Goal: Task Accomplishment & Management: Complete application form

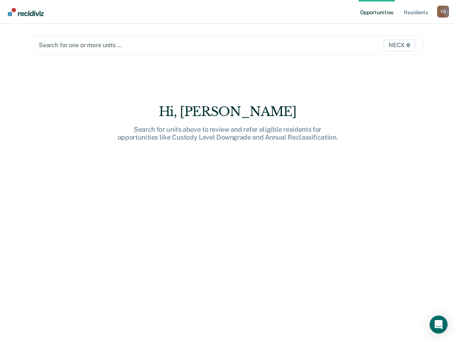
click at [337, 46] on div "NECX" at bounding box center [361, 45] width 114 height 12
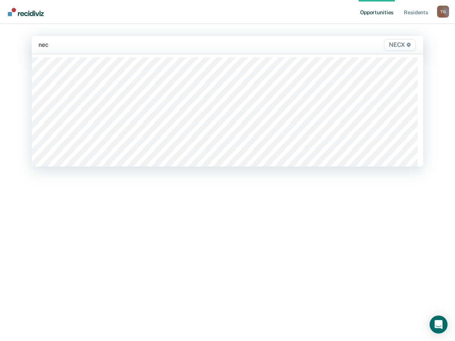
type input "necx"
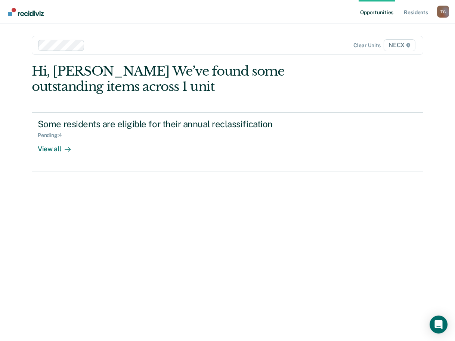
click at [403, 47] on span "NECX" at bounding box center [400, 45] width 32 height 12
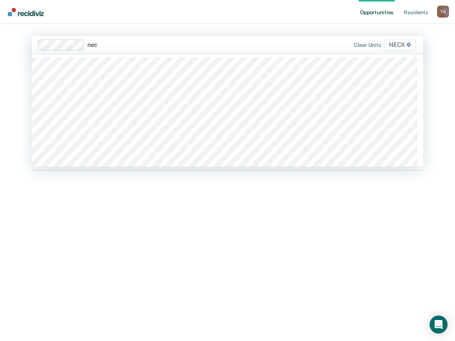
type input "necx"
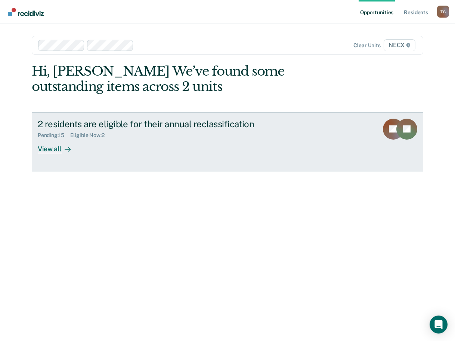
click at [99, 150] on div "2 residents are eligible for their annual reclassification Pending : 15 Eligibl…" at bounding box center [178, 136] width 280 height 34
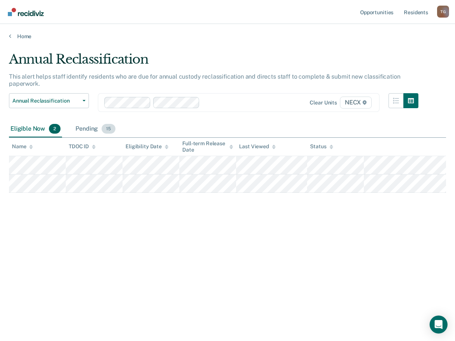
click at [90, 129] on div "Pending 15" at bounding box center [95, 129] width 43 height 16
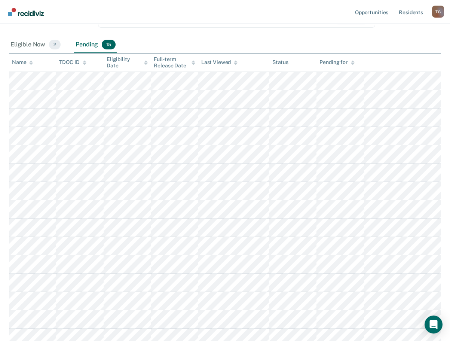
scroll to position [69, 0]
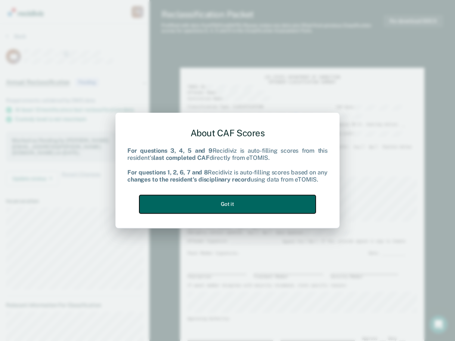
click at [257, 207] on button "Got it" at bounding box center [227, 204] width 176 height 18
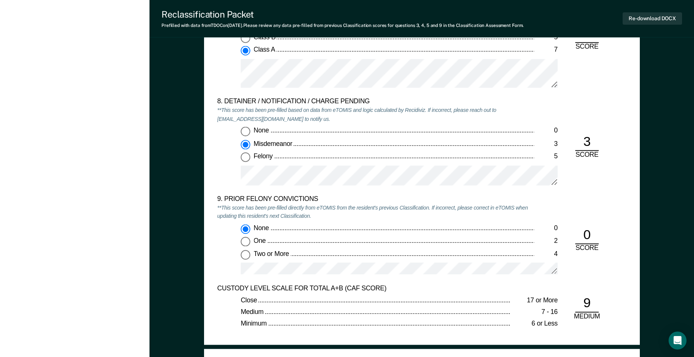
scroll to position [1533, 0]
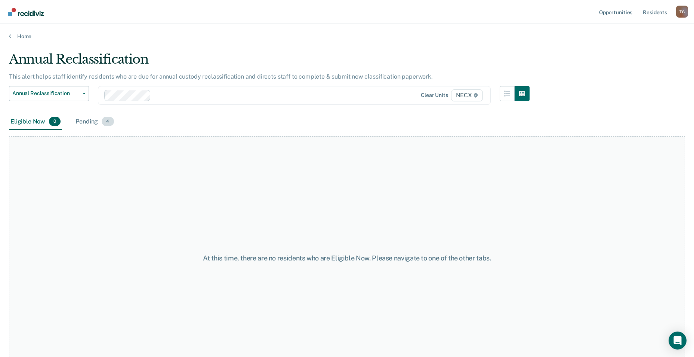
click at [89, 121] on div "Pending 4" at bounding box center [94, 122] width 41 height 16
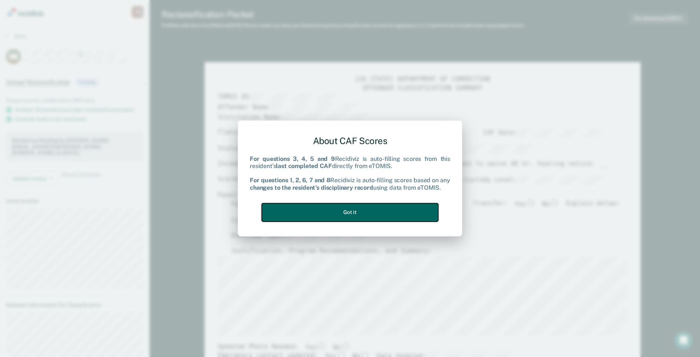
click at [387, 212] on button "Got it" at bounding box center [350, 212] width 176 height 18
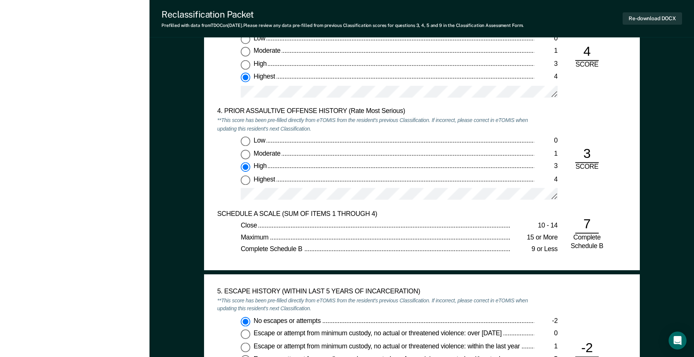
scroll to position [935, 0]
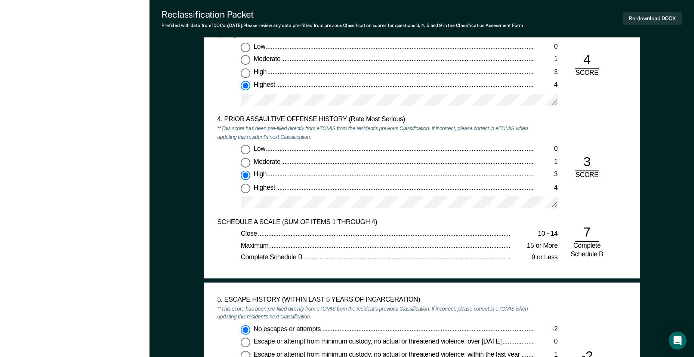
click at [455, 209] on div "4. PRIOR ASSAULTIVE OFFENSE HISTORY (Rate Most Serious) **This score has been p…" at bounding box center [421, 167] width 409 height 102
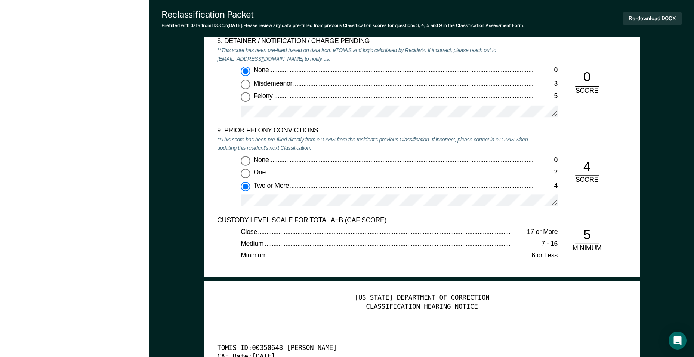
scroll to position [1458, 0]
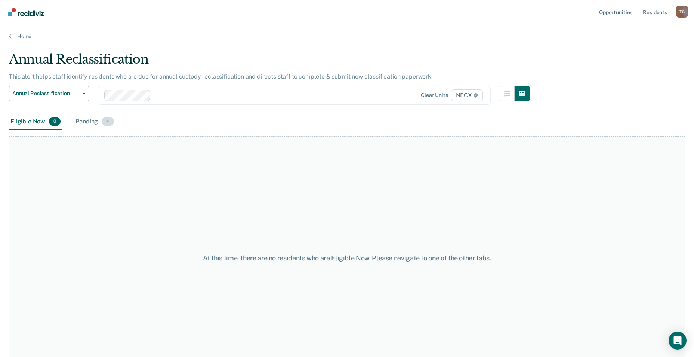
click at [91, 120] on div "Pending 4" at bounding box center [94, 122] width 41 height 16
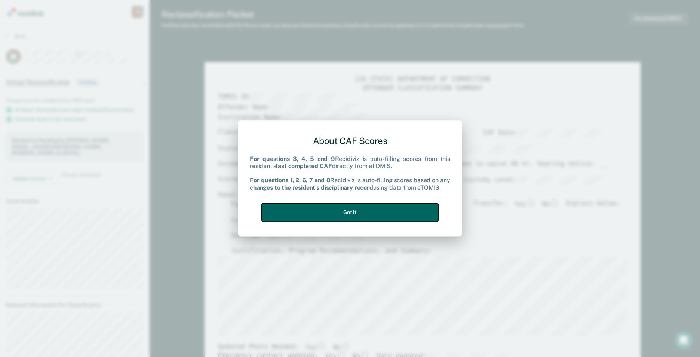
click at [344, 217] on button "Got it" at bounding box center [350, 212] width 176 height 18
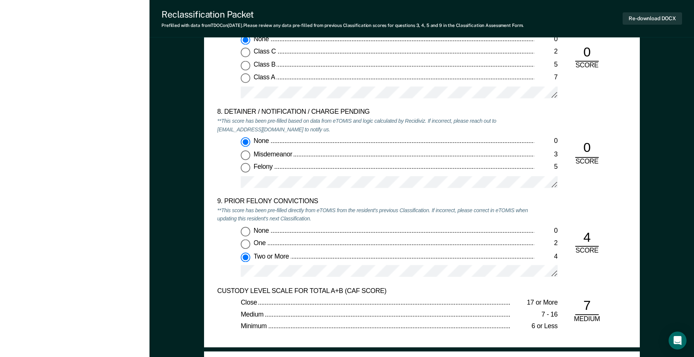
scroll to position [1496, 0]
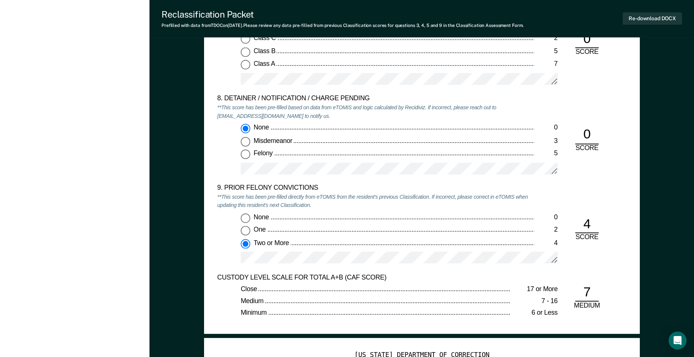
click at [455, 220] on div "4 SCORE" at bounding box center [586, 228] width 35 height 27
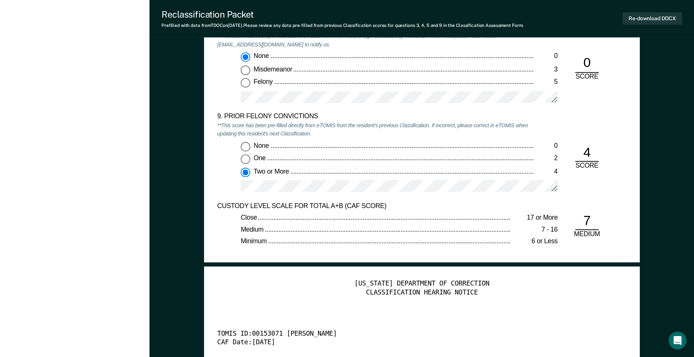
scroll to position [1570, 0]
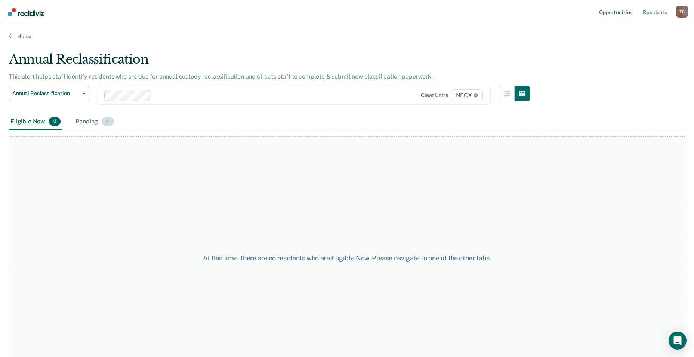
click at [81, 120] on div "Pending 4" at bounding box center [94, 122] width 41 height 16
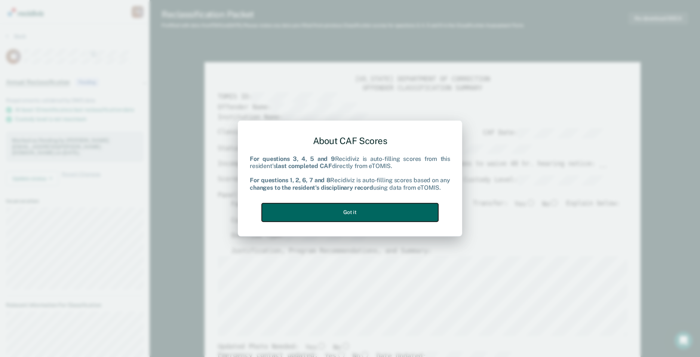
click at [400, 205] on button "Got it" at bounding box center [350, 212] width 176 height 18
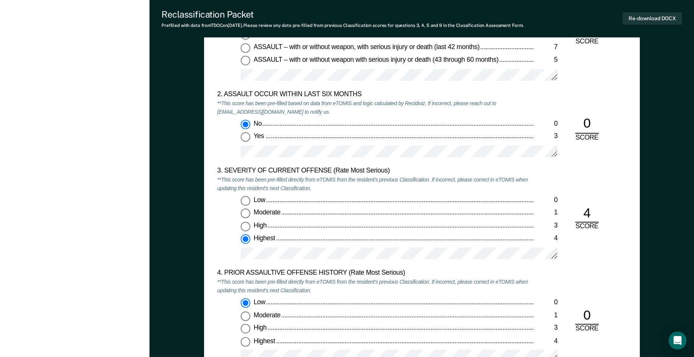
scroll to position [860, 0]
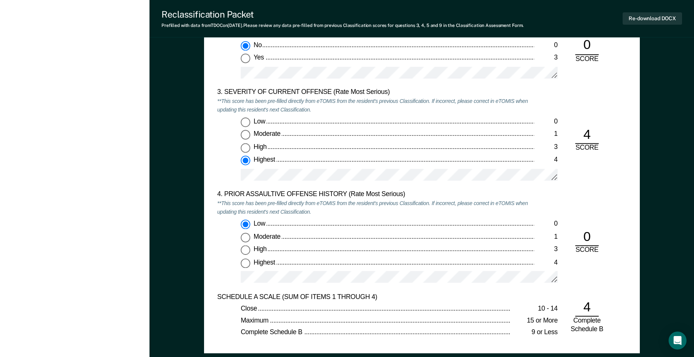
click at [455, 191] on div "[US_STATE] DEPARTMENT OF CORRECTION CLASSIFICATION CUSTODY ASSESSMENT INSTITUTI…" at bounding box center [422, 63] width 436 height 579
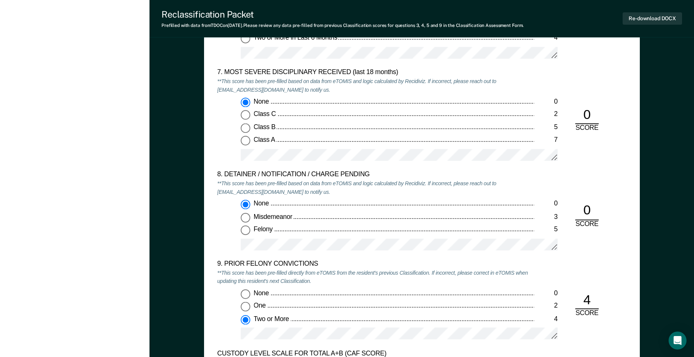
scroll to position [1533, 0]
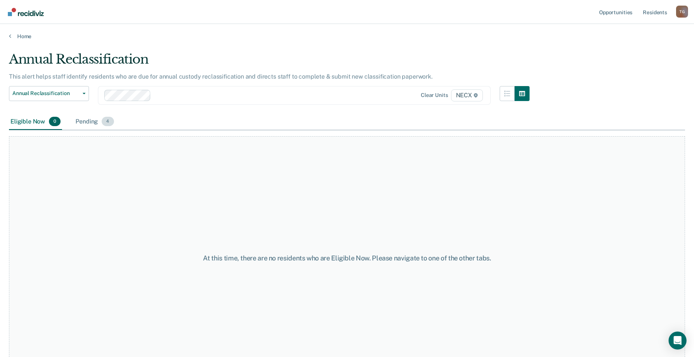
click at [88, 122] on div "Pending 4" at bounding box center [94, 122] width 41 height 16
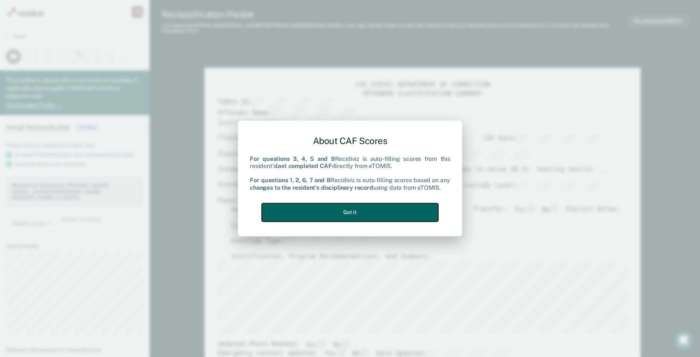
click at [353, 213] on button "Got it" at bounding box center [350, 212] width 176 height 18
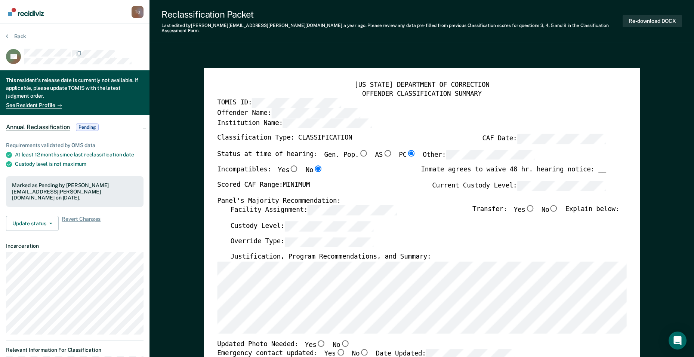
type textarea "x"
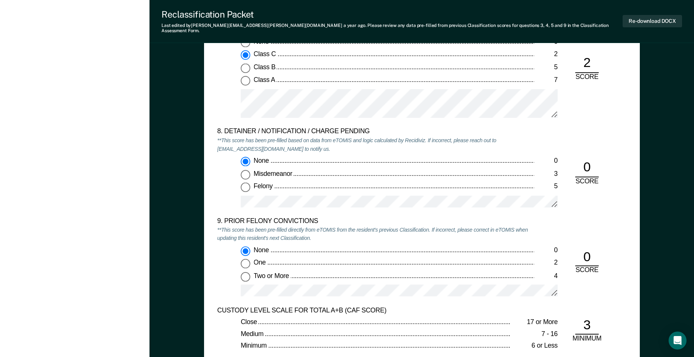
scroll to position [1458, 0]
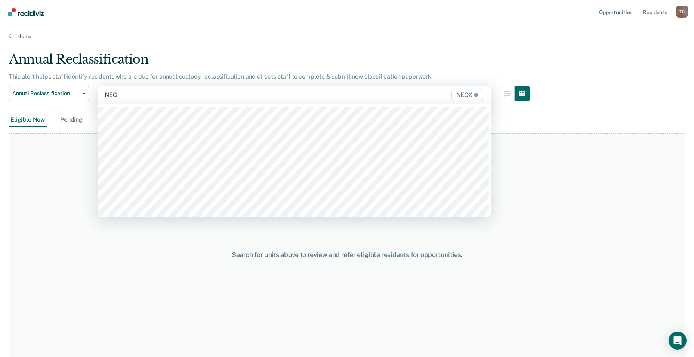
type input "NECX"
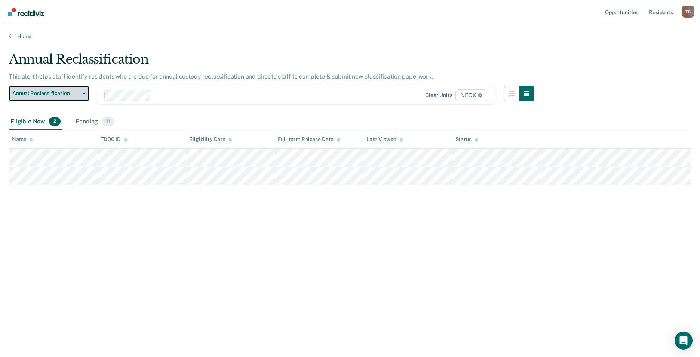
click at [66, 92] on span "Annual Reclassification" at bounding box center [45, 93] width 67 height 6
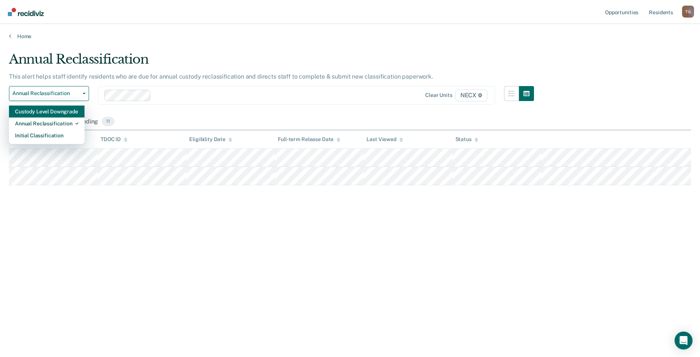
click at [44, 115] on div "Custody Level Downgrade" at bounding box center [47, 111] width 64 height 12
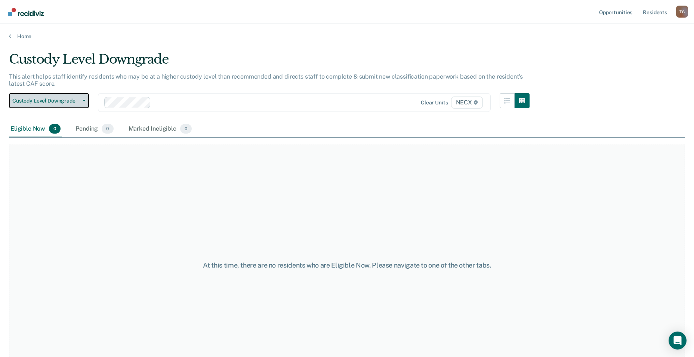
click at [69, 102] on span "Custody Level Downgrade" at bounding box center [45, 101] width 67 height 6
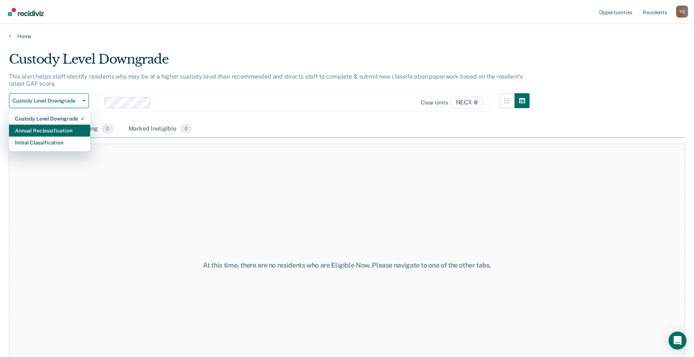
click at [57, 128] on div "Annual Reclassification" at bounding box center [49, 131] width 69 height 12
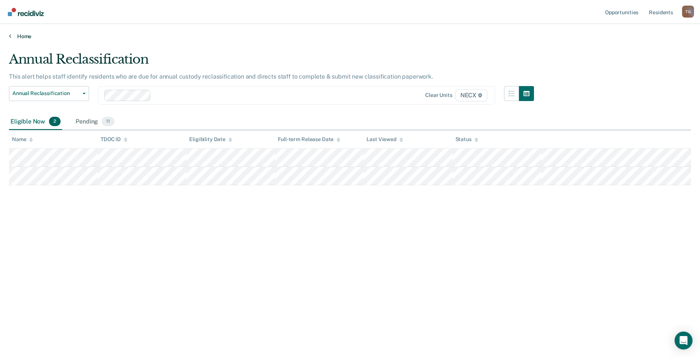
click at [23, 37] on link "Home" at bounding box center [350, 36] width 682 height 7
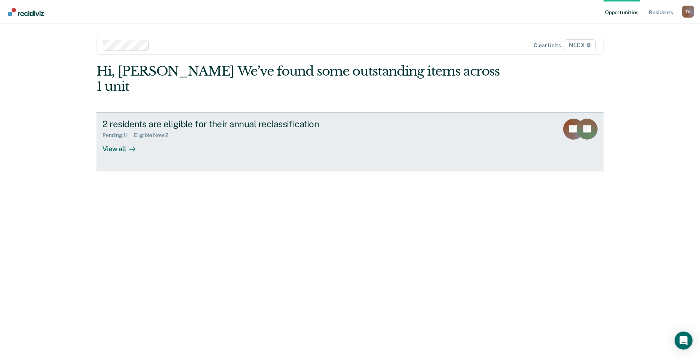
click at [217, 129] on div "2 residents are eligible for their annual reclassification Pending : 11 Eligibl…" at bounding box center [242, 136] width 280 height 34
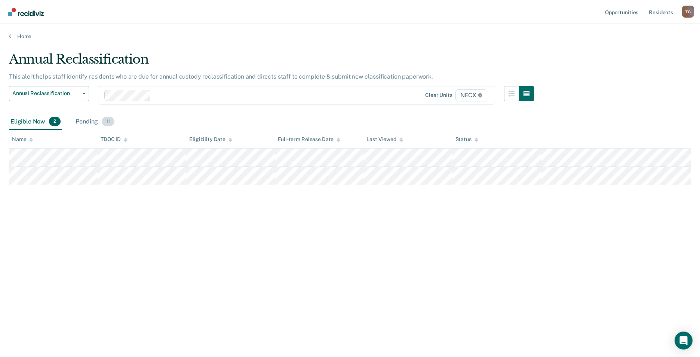
click at [86, 124] on div "Pending 11" at bounding box center [95, 122] width 42 height 16
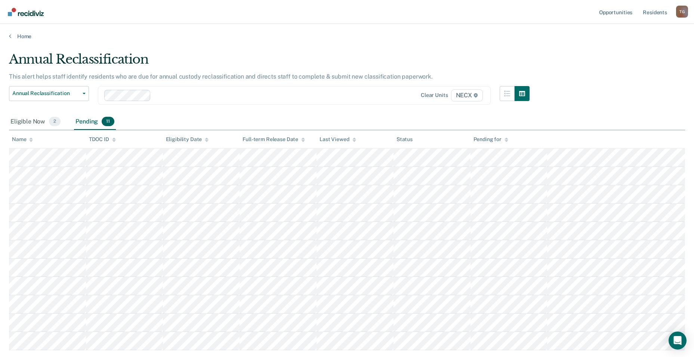
scroll to position [47, 0]
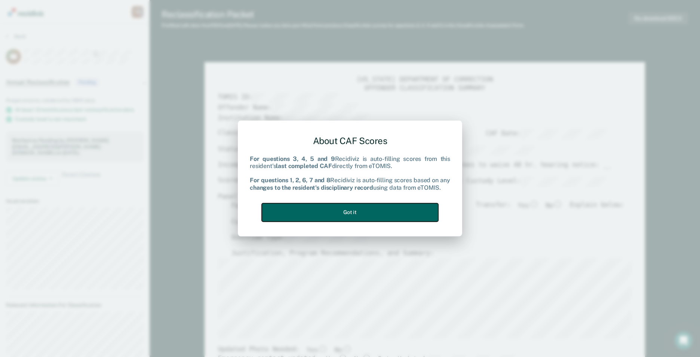
click at [405, 214] on button "Got it" at bounding box center [350, 212] width 176 height 18
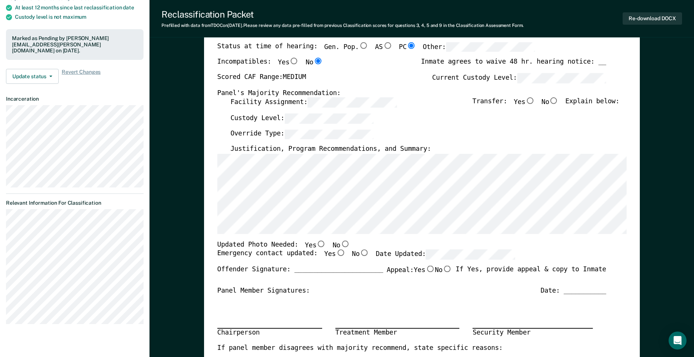
scroll to position [299, 0]
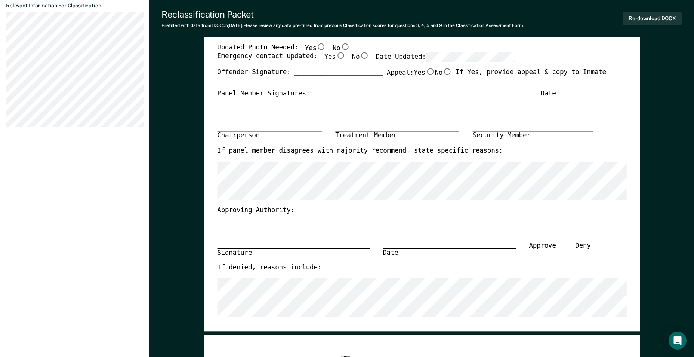
type textarea "x"
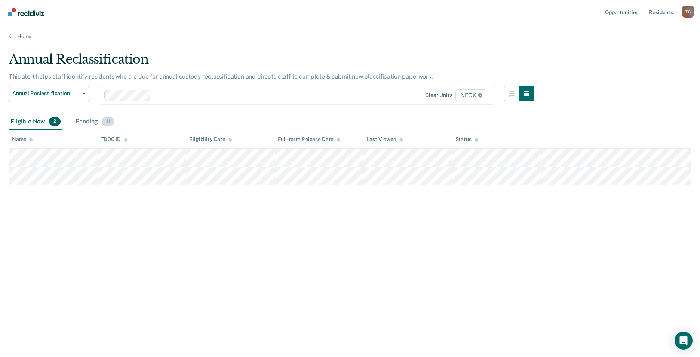
click at [80, 120] on div "Pending 11" at bounding box center [95, 122] width 42 height 16
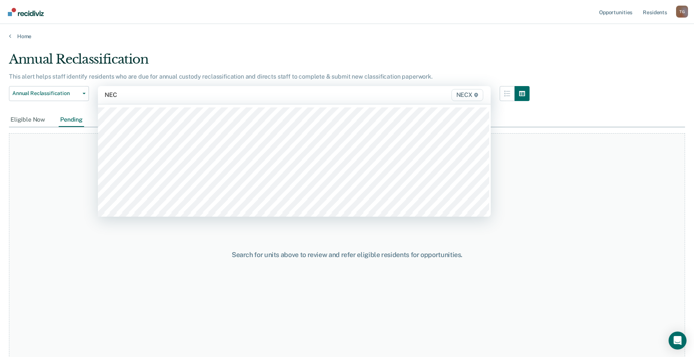
type input "NECX"
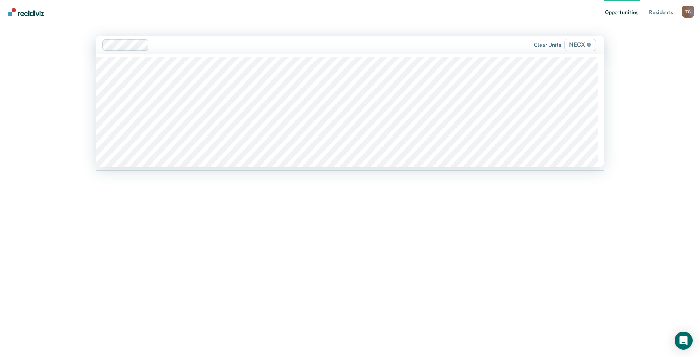
click at [455, 44] on div "Clear units NECX" at bounding box center [523, 45] width 148 height 12
type input "necx"
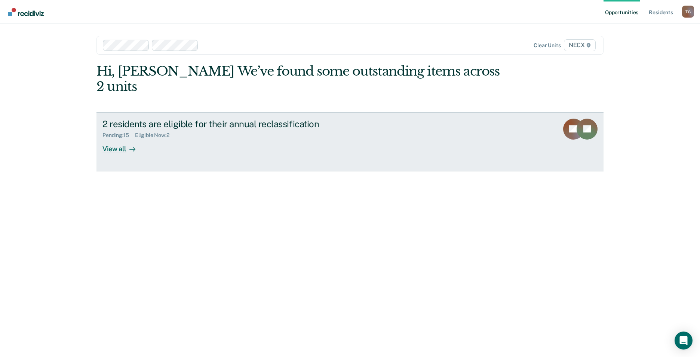
click at [208, 127] on div "2 residents are eligible for their annual reclassification Pending : 15 Eligibl…" at bounding box center [242, 136] width 280 height 34
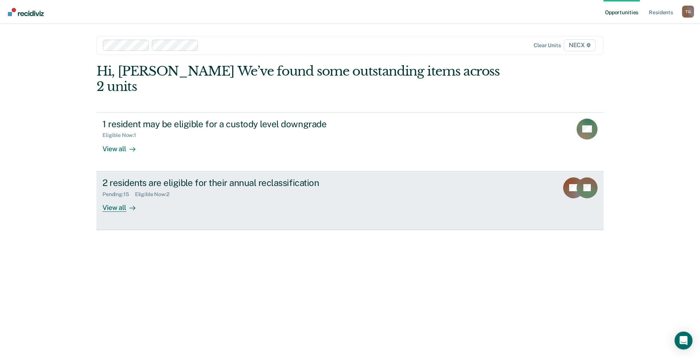
click at [160, 191] on div "Eligible Now : 2" at bounding box center [155, 194] width 40 height 6
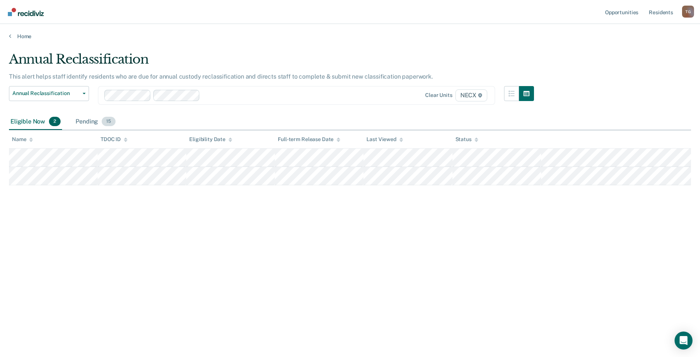
click at [78, 119] on div "Pending 15" at bounding box center [95, 122] width 43 height 16
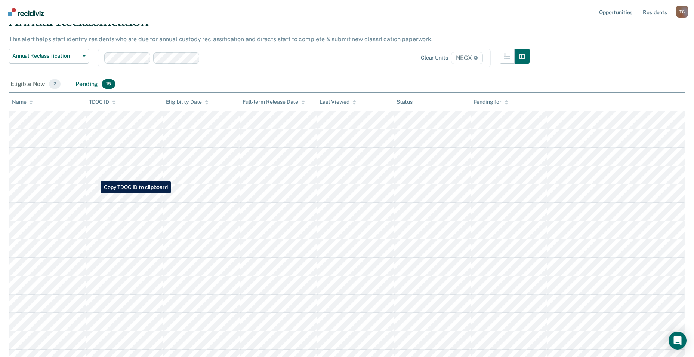
scroll to position [75, 0]
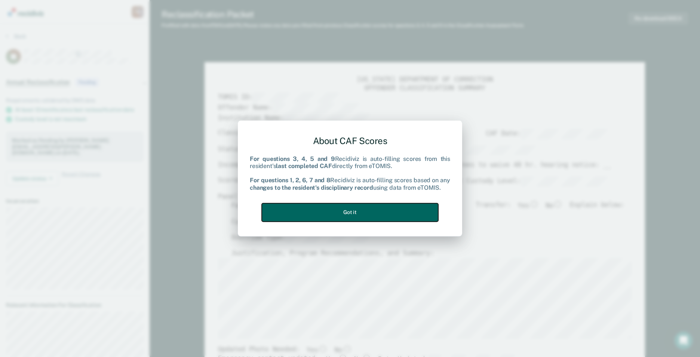
click at [394, 210] on button "Got it" at bounding box center [350, 212] width 176 height 18
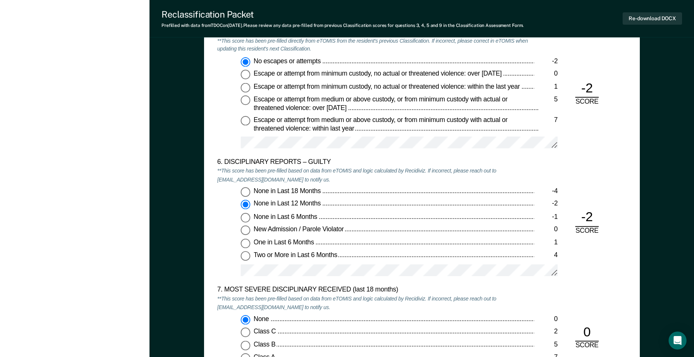
scroll to position [1197, 0]
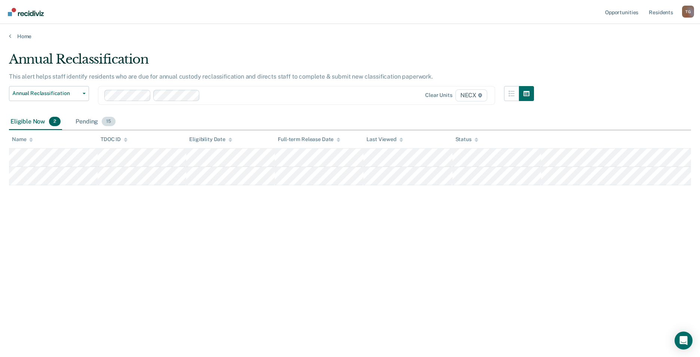
click at [83, 119] on div "Pending 15" at bounding box center [95, 122] width 43 height 16
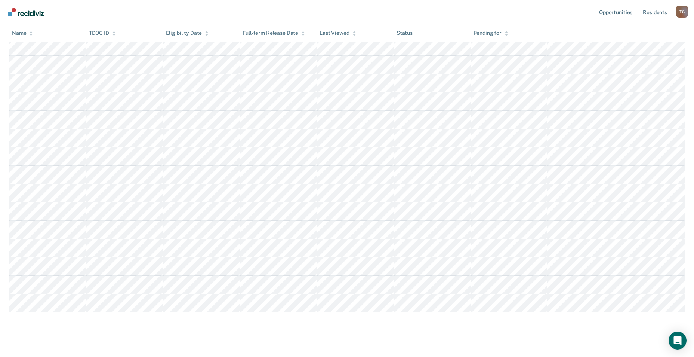
scroll to position [112, 0]
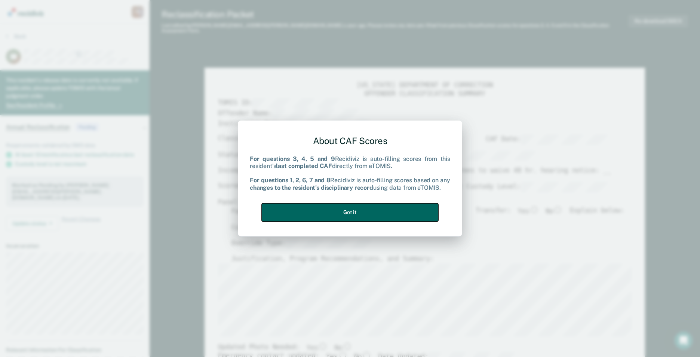
click at [377, 211] on button "Got it" at bounding box center [350, 212] width 176 height 18
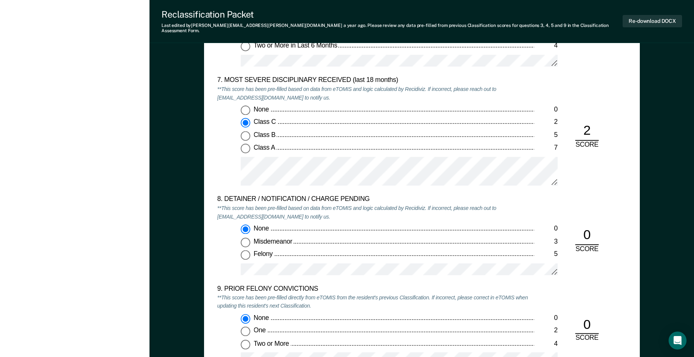
scroll to position [1581, 0]
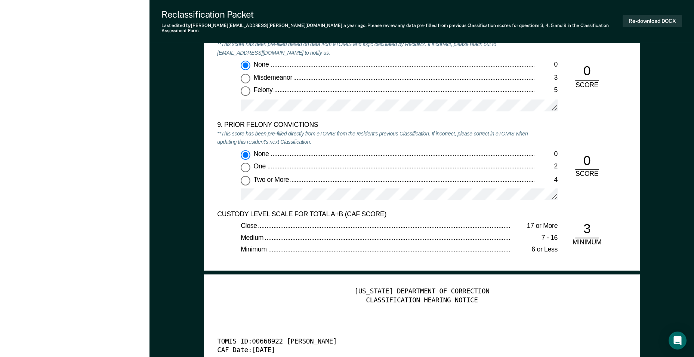
click at [248, 175] on input "Two or More 4" at bounding box center [246, 180] width 10 height 10
type textarea "x"
radio input "false"
radio input "true"
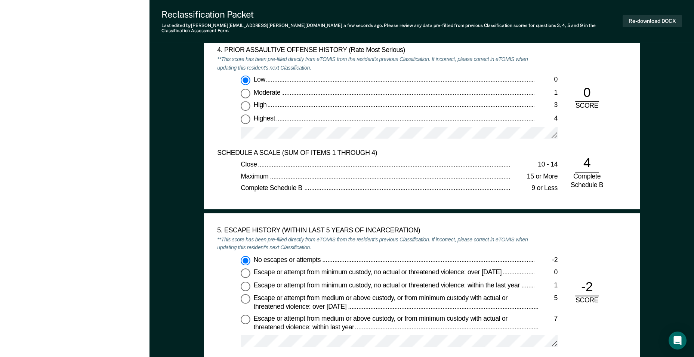
scroll to position [833, 0]
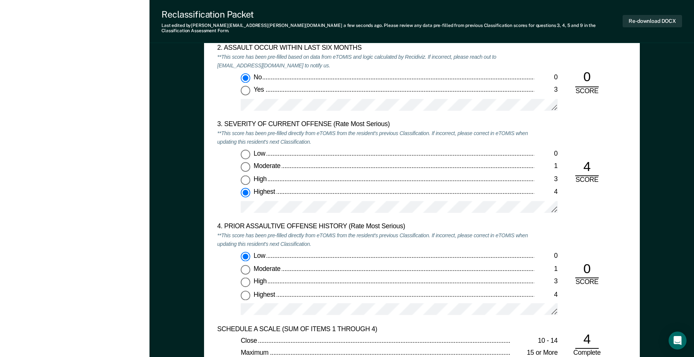
click at [249, 291] on input "Highest 4" at bounding box center [246, 295] width 10 height 10
type textarea "x"
radio input "false"
radio input "true"
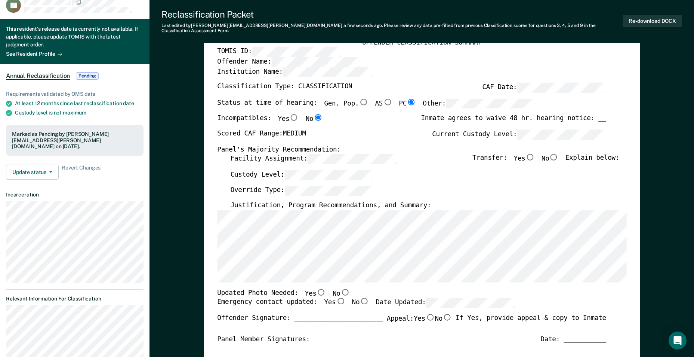
scroll to position [64, 0]
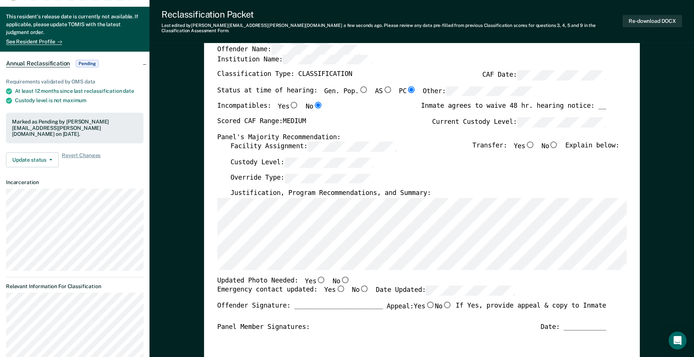
click at [558, 142] on input "No" at bounding box center [554, 144] width 10 height 7
type textarea "x"
radio input "true"
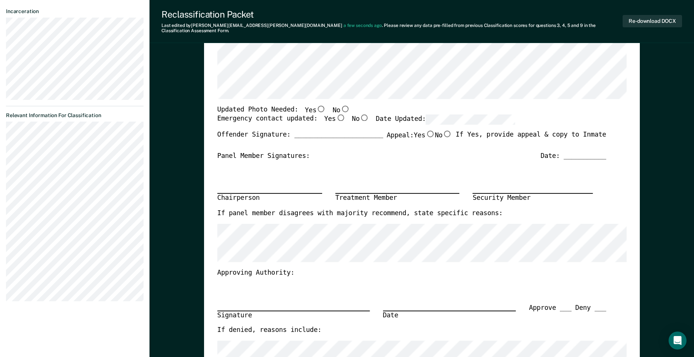
scroll to position [251, 0]
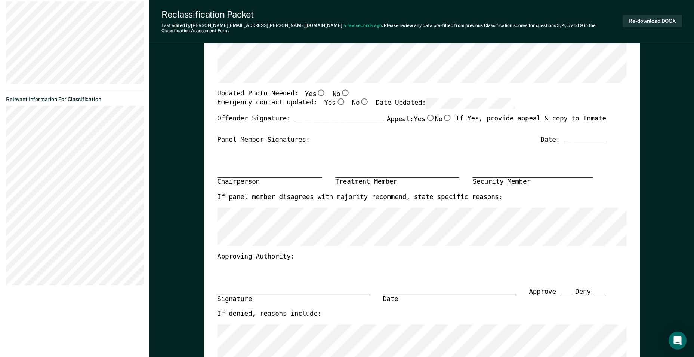
click at [582, 138] on div "Date: ___________" at bounding box center [574, 139] width 66 height 9
click at [584, 135] on div "Date: ___________" at bounding box center [574, 139] width 66 height 9
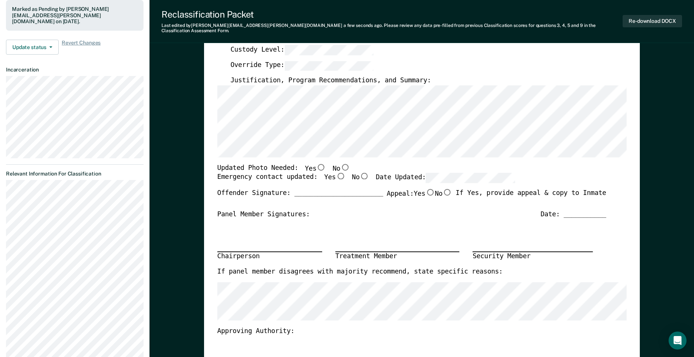
scroll to position [176, 0]
click at [336, 173] on input "Yes" at bounding box center [341, 176] width 10 height 7
type textarea "x"
radio input "true"
click at [589, 213] on div "Date: ___________" at bounding box center [574, 214] width 66 height 9
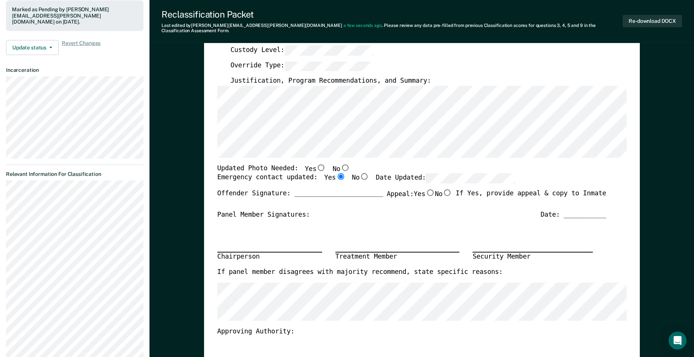
click at [585, 210] on div "Date: ___________" at bounding box center [574, 214] width 66 height 9
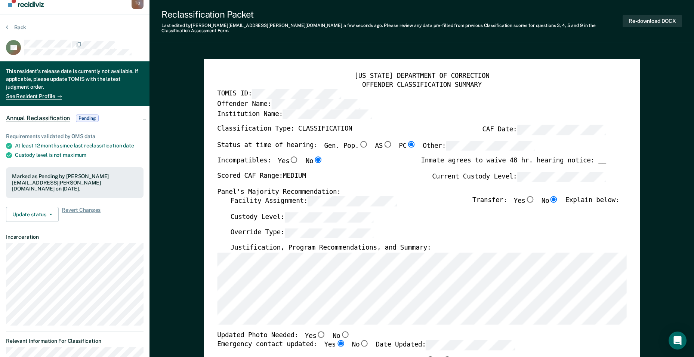
scroll to position [0, 0]
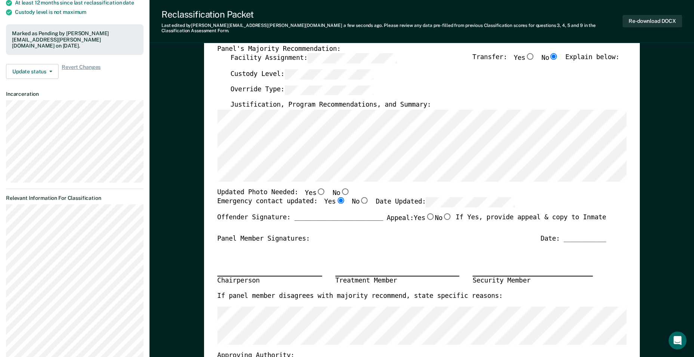
scroll to position [75, 0]
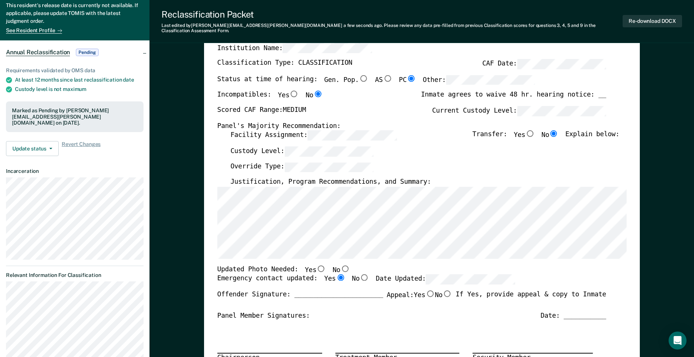
click at [519, 282] on div "Emergency contact updated: Yes No Date Updated:" at bounding box center [411, 282] width 389 height 16
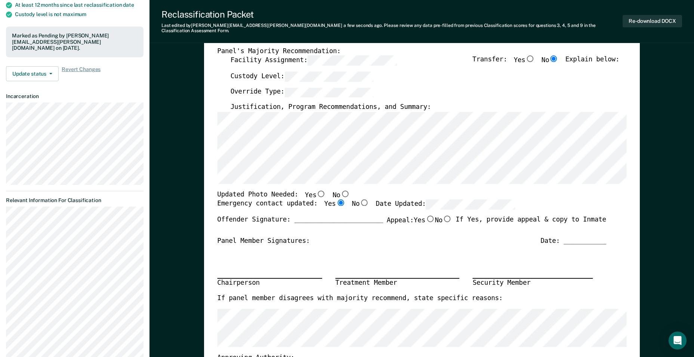
scroll to position [0, 0]
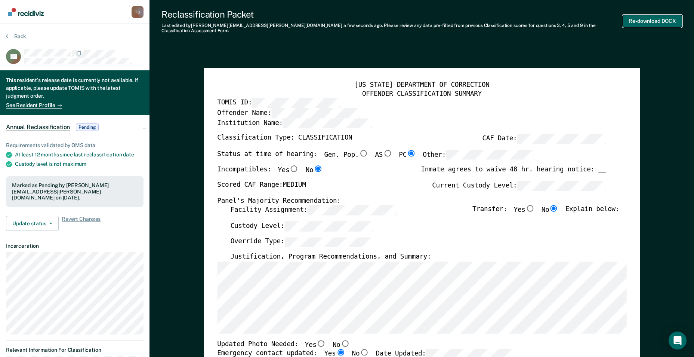
click at [643, 22] on button "Re-download DOCX" at bounding box center [652, 21] width 59 height 12
click at [455, 185] on label "Current Custody Level:" at bounding box center [519, 186] width 174 height 10
click at [436, 226] on div "Custody Level:" at bounding box center [424, 229] width 389 height 16
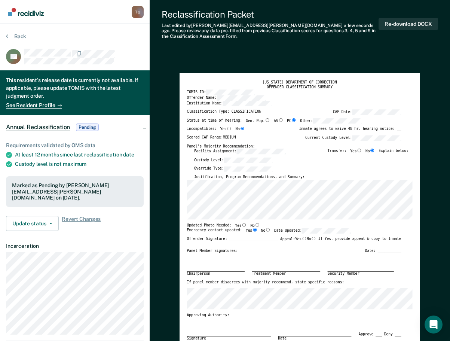
type textarea "x"
